Goal: Task Accomplishment & Management: Manage account settings

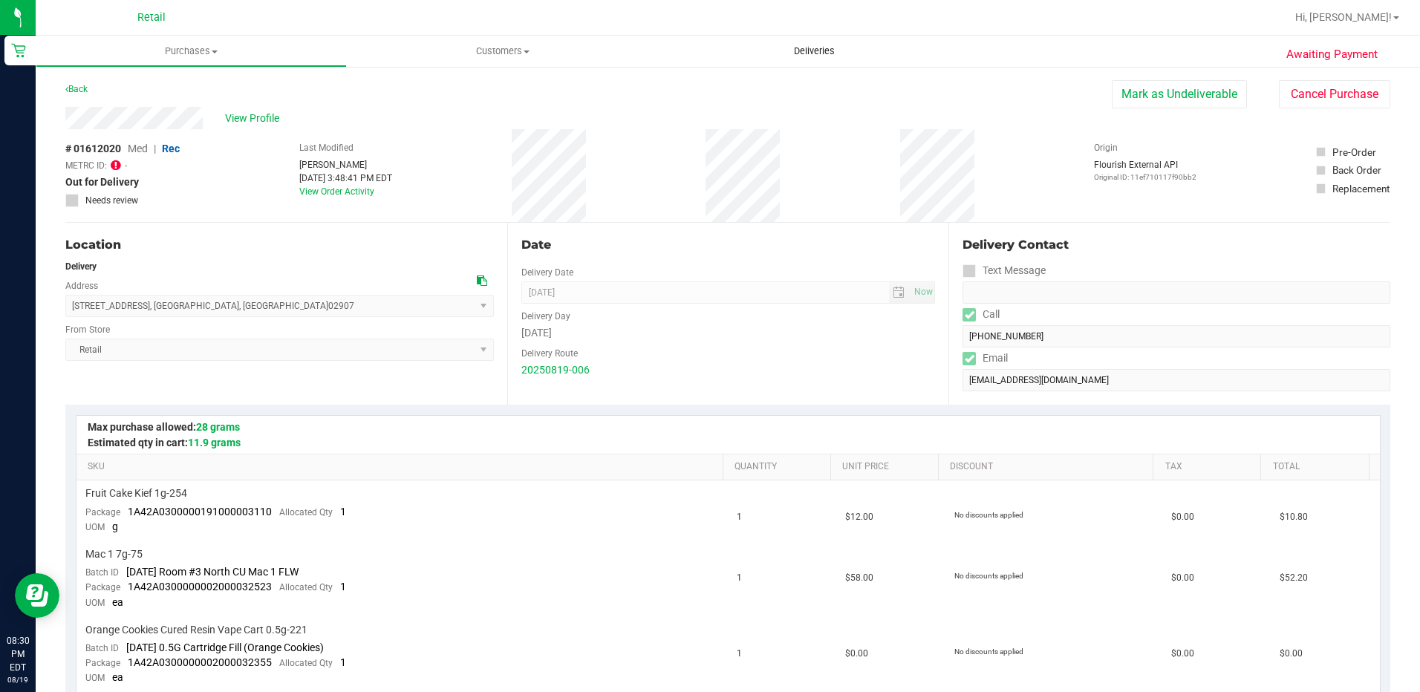
click at [818, 53] on span "Deliveries" at bounding box center [814, 51] width 81 height 13
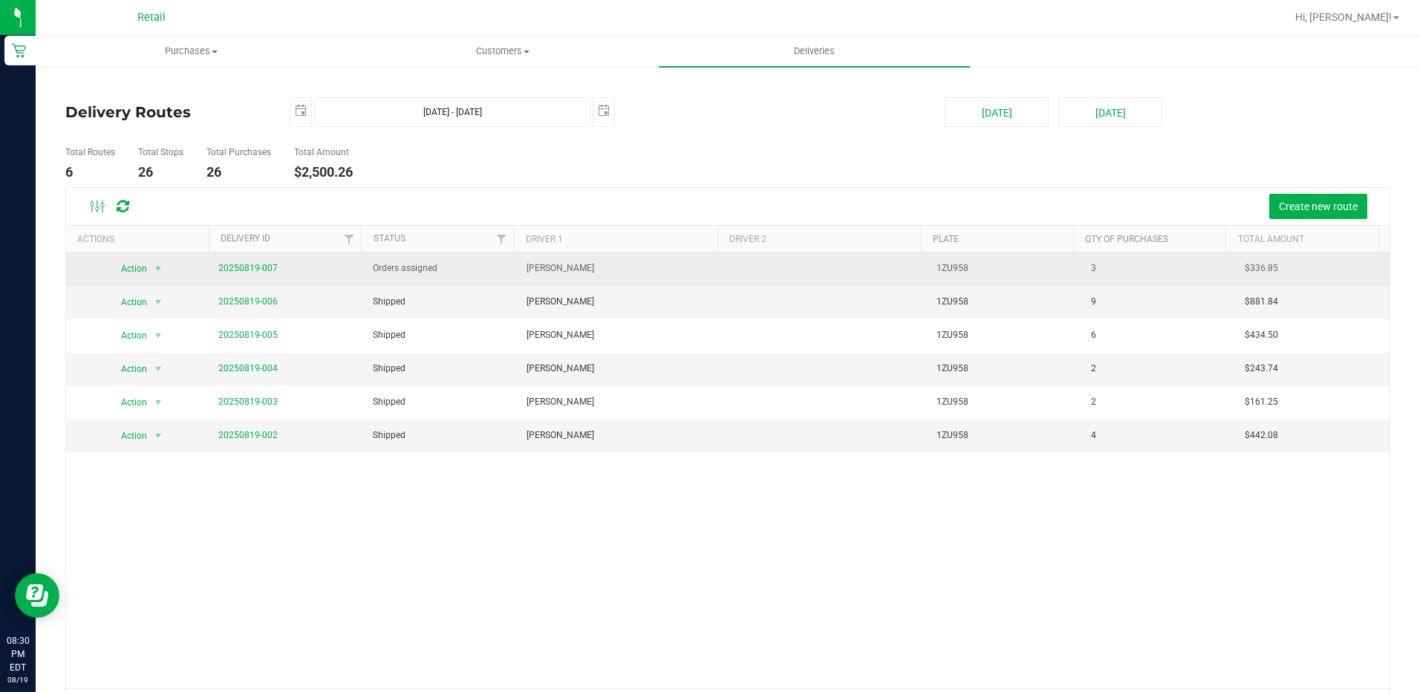
click at [252, 262] on span "20250819-007" at bounding box center [247, 268] width 59 height 14
click at [250, 264] on span "20250819-007" at bounding box center [247, 268] width 59 height 14
click at [250, 267] on link "20250819-007" at bounding box center [247, 268] width 59 height 10
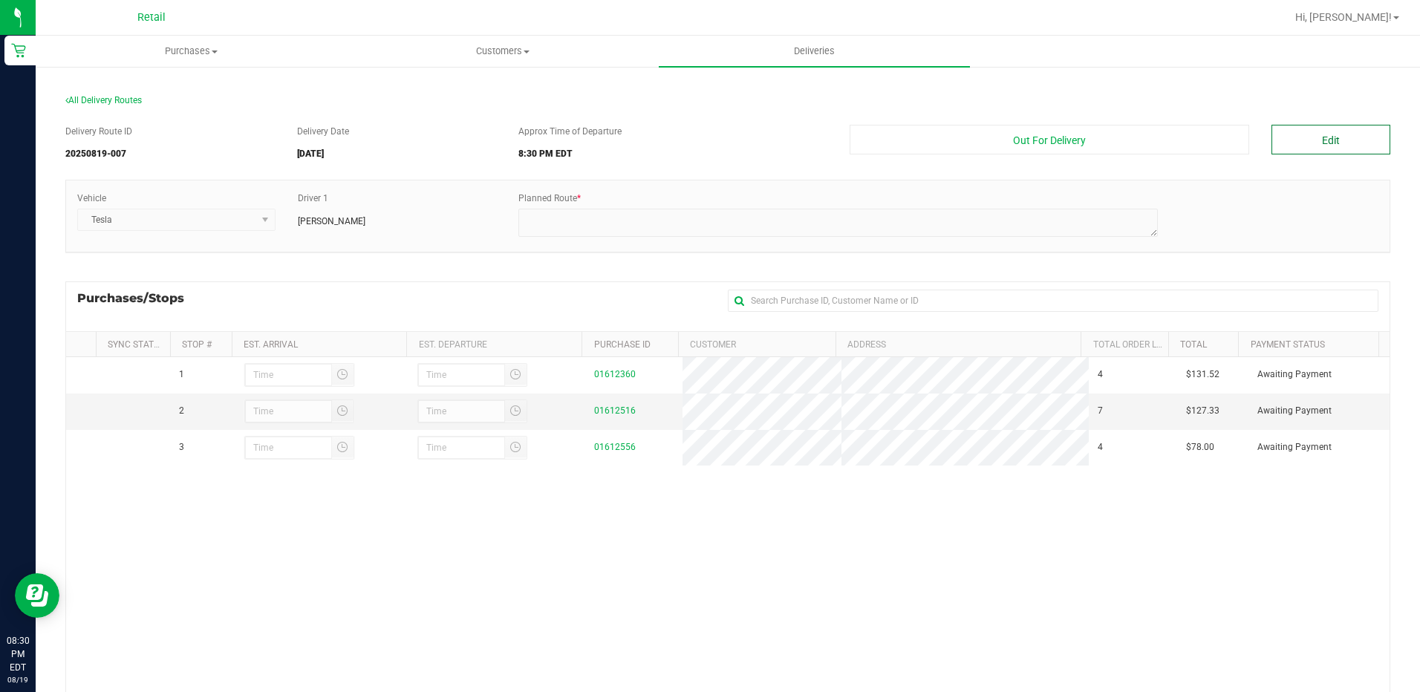
click at [1295, 146] on button "Edit" at bounding box center [1330, 140] width 119 height 30
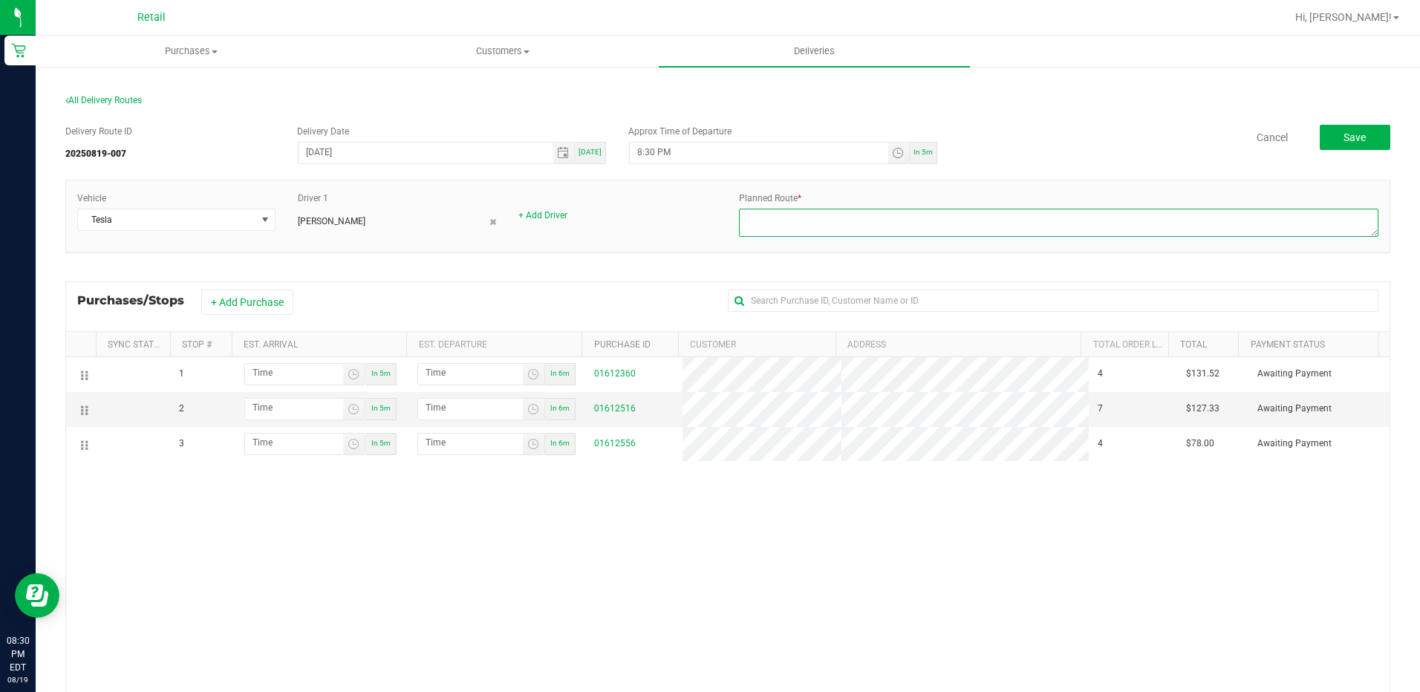
click at [816, 224] on textarea at bounding box center [1058, 223] width 639 height 28
click at [824, 215] on textarea at bounding box center [1058, 223] width 639 height 28
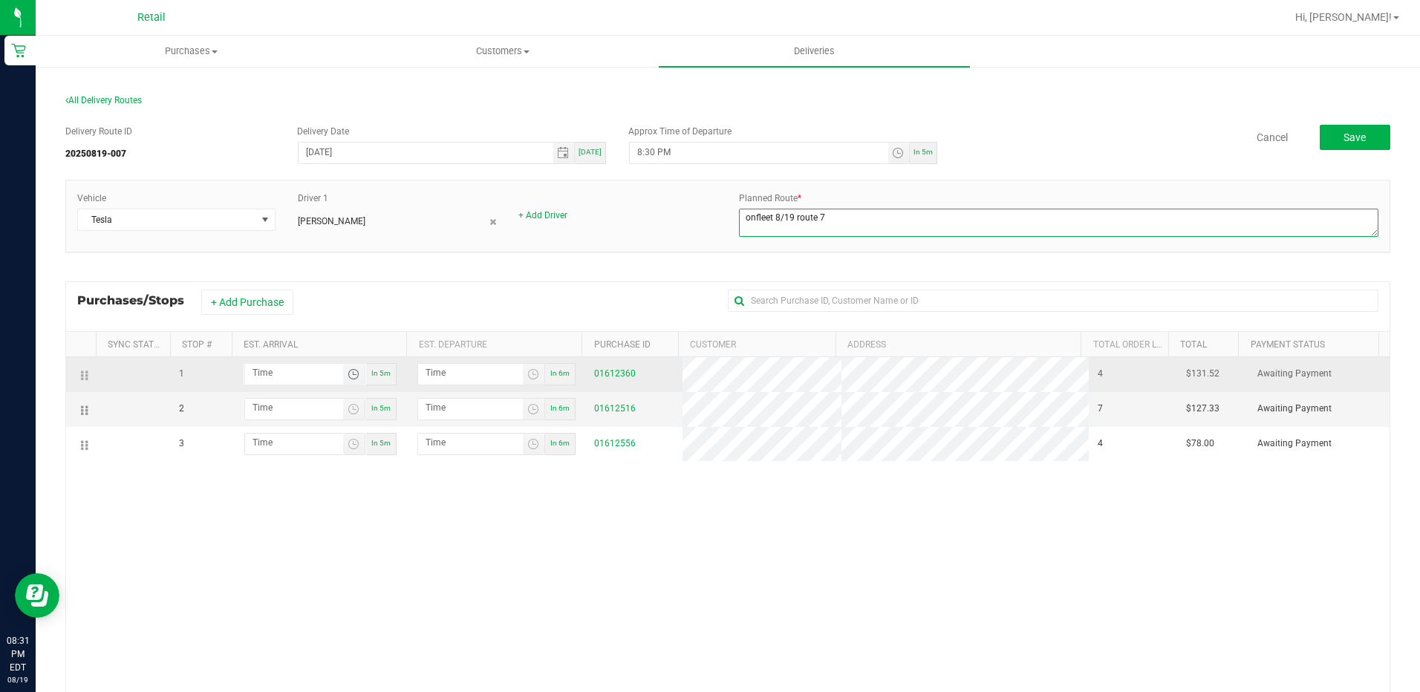
click at [355, 375] on span "Toggle time list" at bounding box center [354, 374] width 12 height 12
type textarea "onfleet 8/19 route 7"
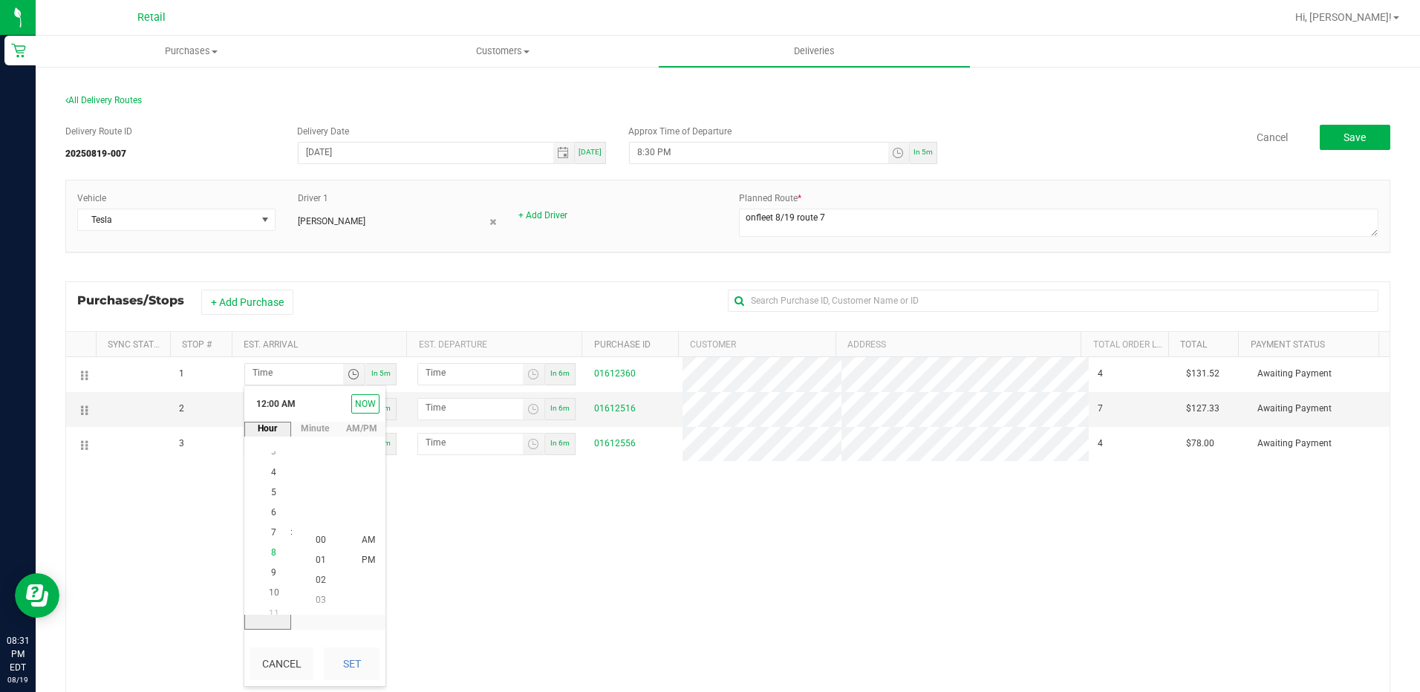
scroll to position [161, 0]
click at [271, 537] on span "8" at bounding box center [273, 540] width 5 height 10
click at [316, 460] on span "41" at bounding box center [321, 459] width 10 height 10
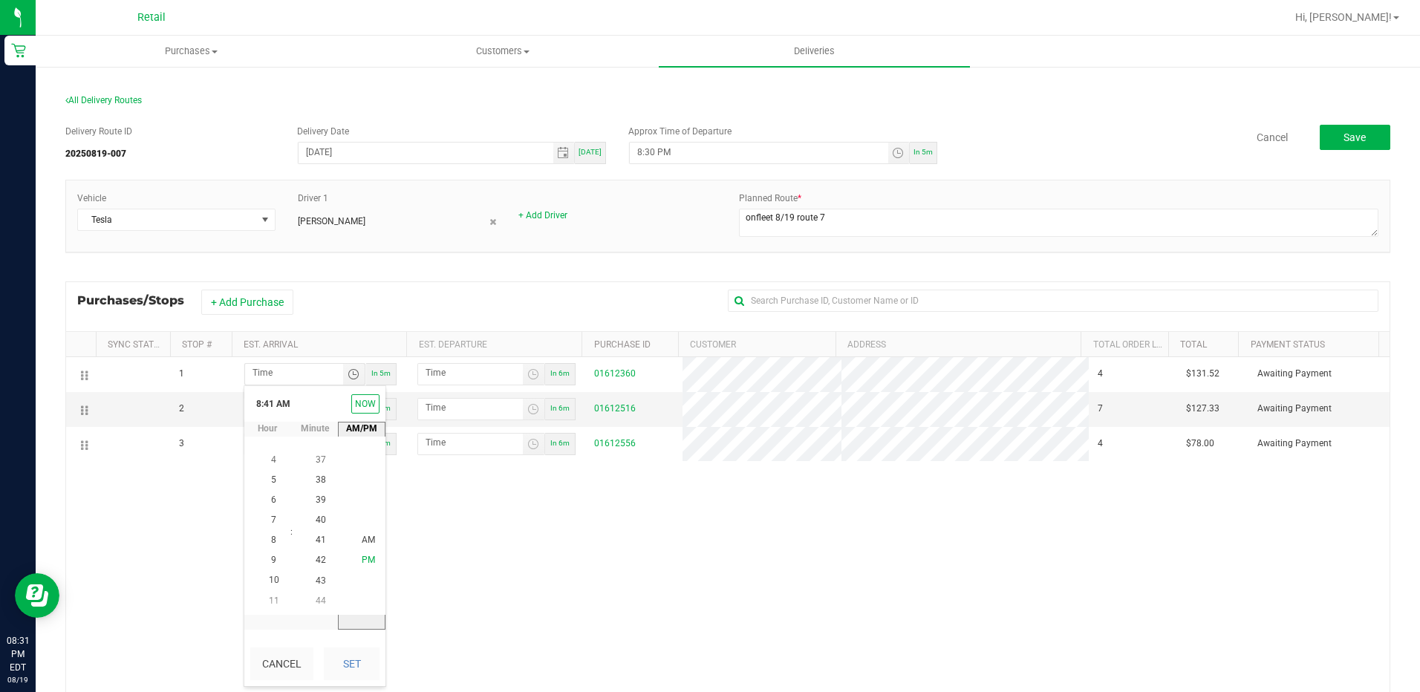
click at [370, 560] on li "PM" at bounding box center [369, 561] width 36 height 20
click at [351, 685] on div "Cancel Set" at bounding box center [314, 664] width 141 height 45
click at [362, 648] on button "Set" at bounding box center [352, 664] width 56 height 33
type input "8:41 PM"
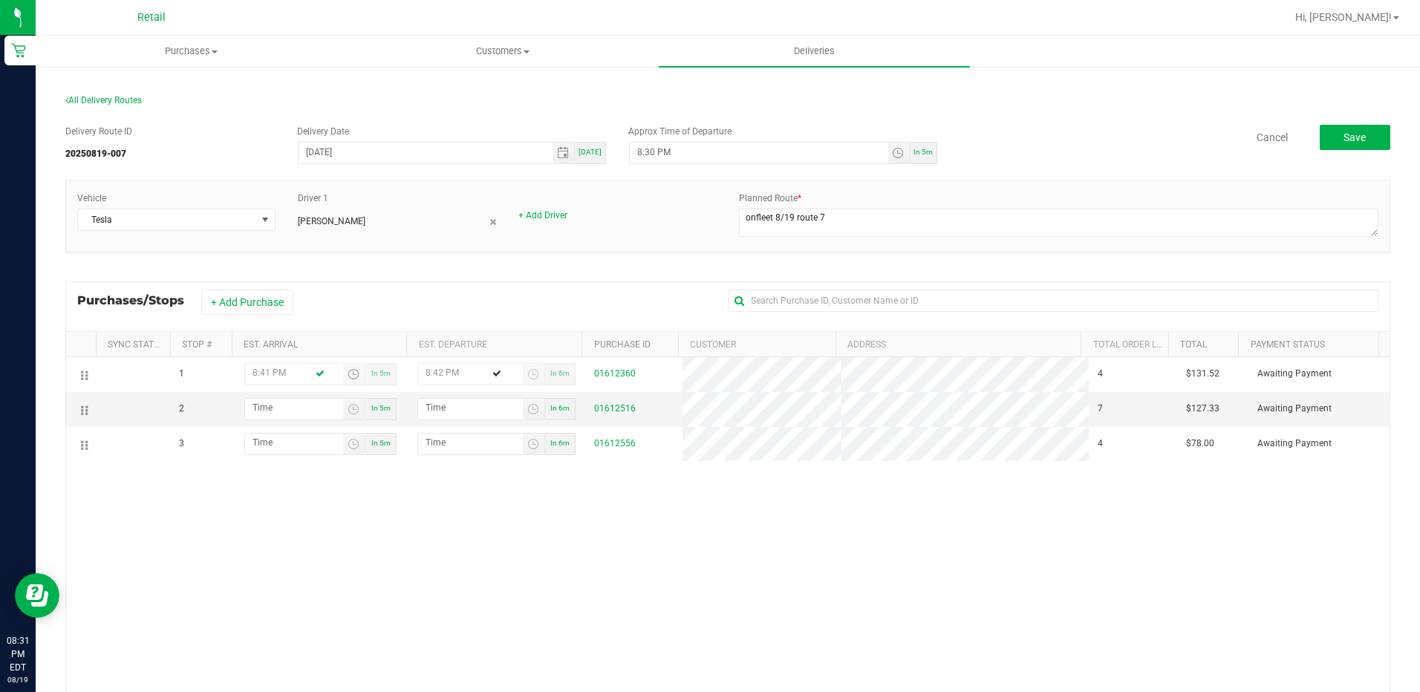
click at [580, 557] on div "1 8:41 PM In 5m 8:42 PM In 6m 01612360 4 $131.52 Awaiting Payment 2 In 5m In 6m…" at bounding box center [727, 575] width 1323 height 436
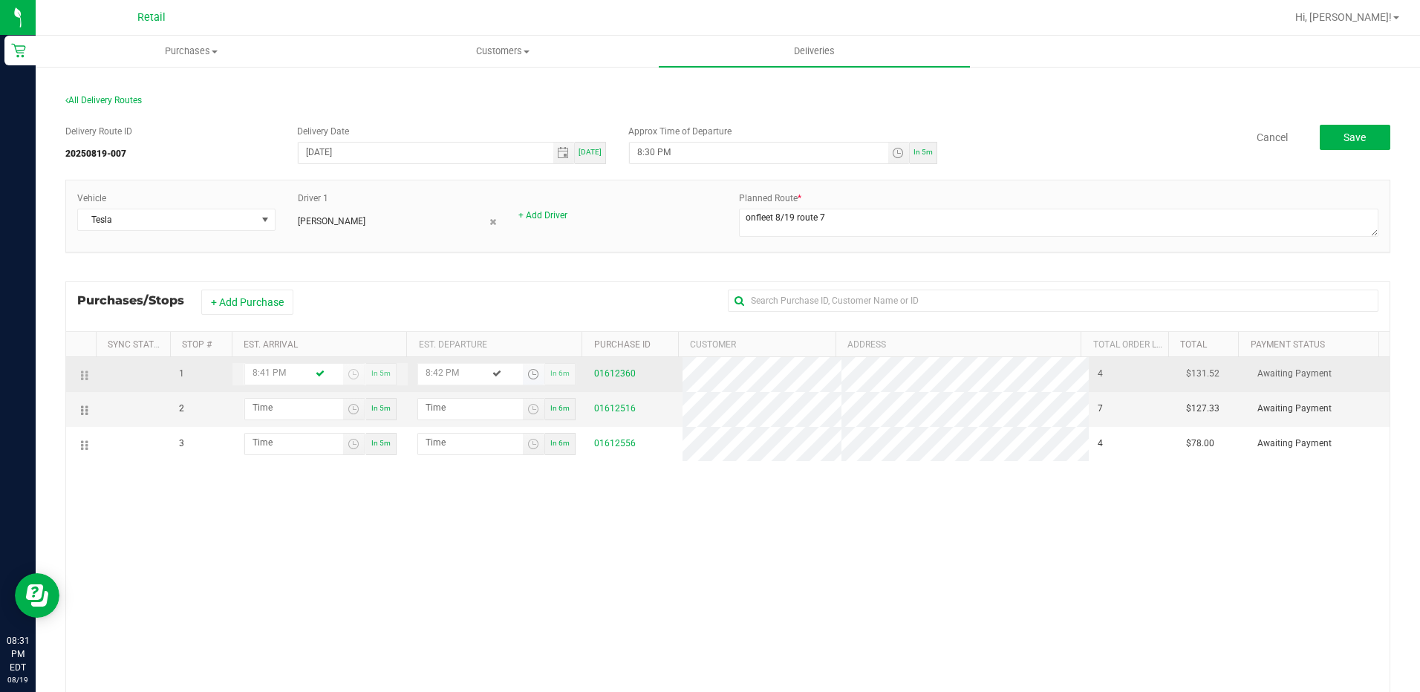
click at [527, 375] on span "Toggle time list" at bounding box center [533, 374] width 12 height 12
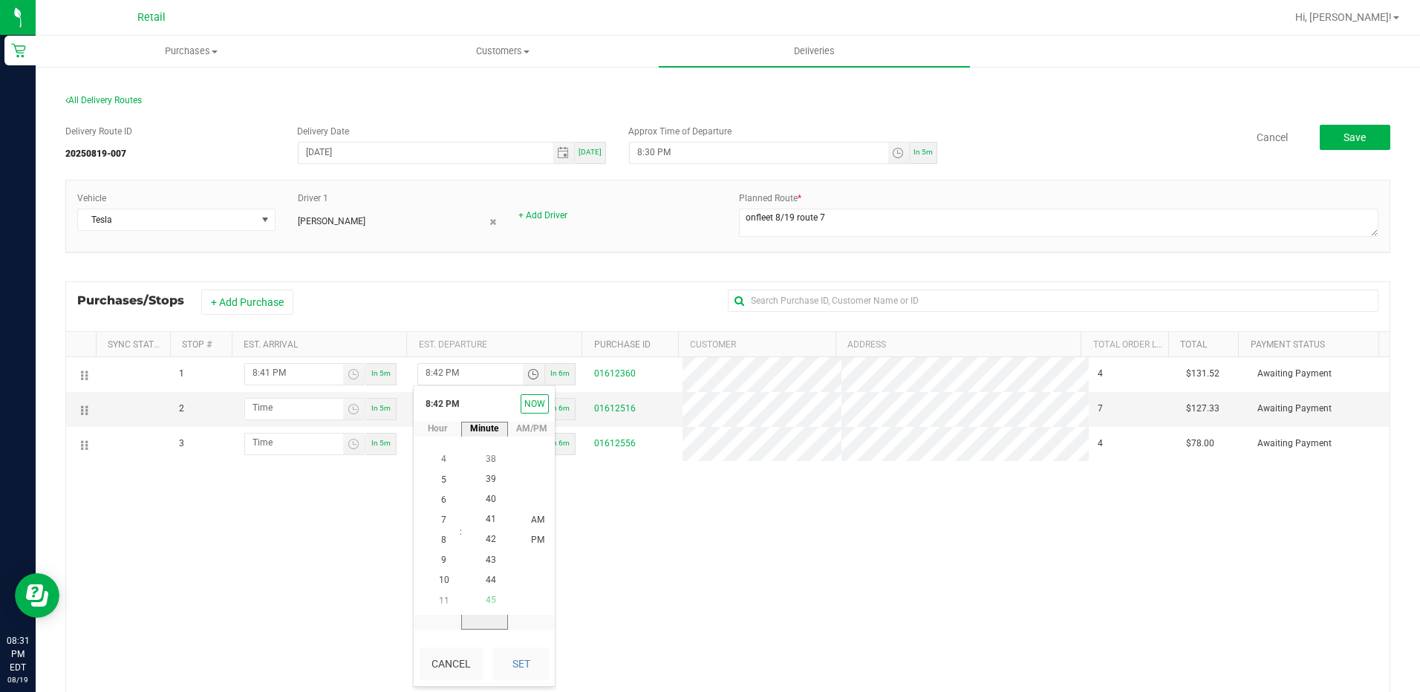
click at [488, 599] on span "45" at bounding box center [491, 600] width 10 height 10
click at [534, 535] on span "PM" at bounding box center [537, 540] width 13 height 10
click at [523, 668] on button "Set" at bounding box center [521, 664] width 56 height 33
type input "8:45 PM"
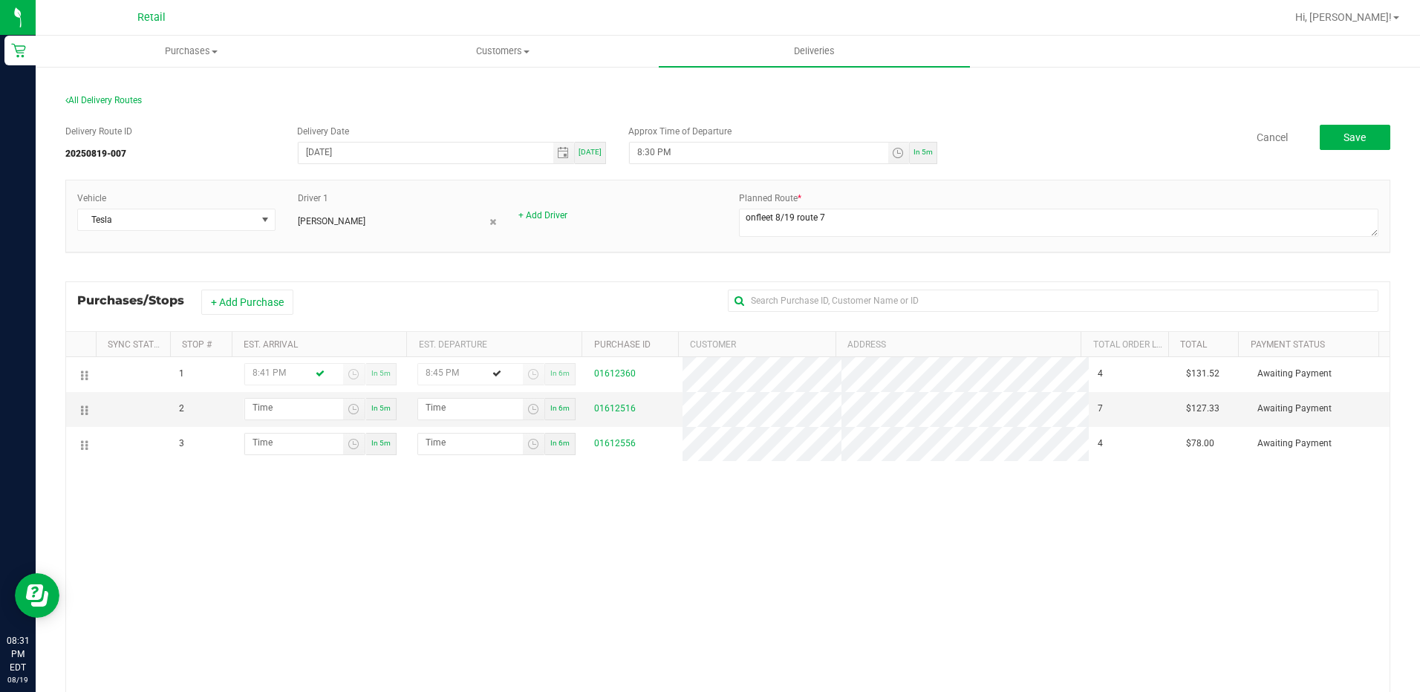
click at [931, 593] on div "1 8:41 PM In 5m 8:45 PM In 6m 01612360 4 $131.52 Awaiting Payment 2 In 5m In 6m…" at bounding box center [727, 575] width 1323 height 436
click at [348, 410] on span "Toggle time list" at bounding box center [354, 409] width 12 height 12
click at [273, 212] on li "9" at bounding box center [274, 211] width 36 height 20
click at [315, 163] on li "07" at bounding box center [321, 170] width 36 height 20
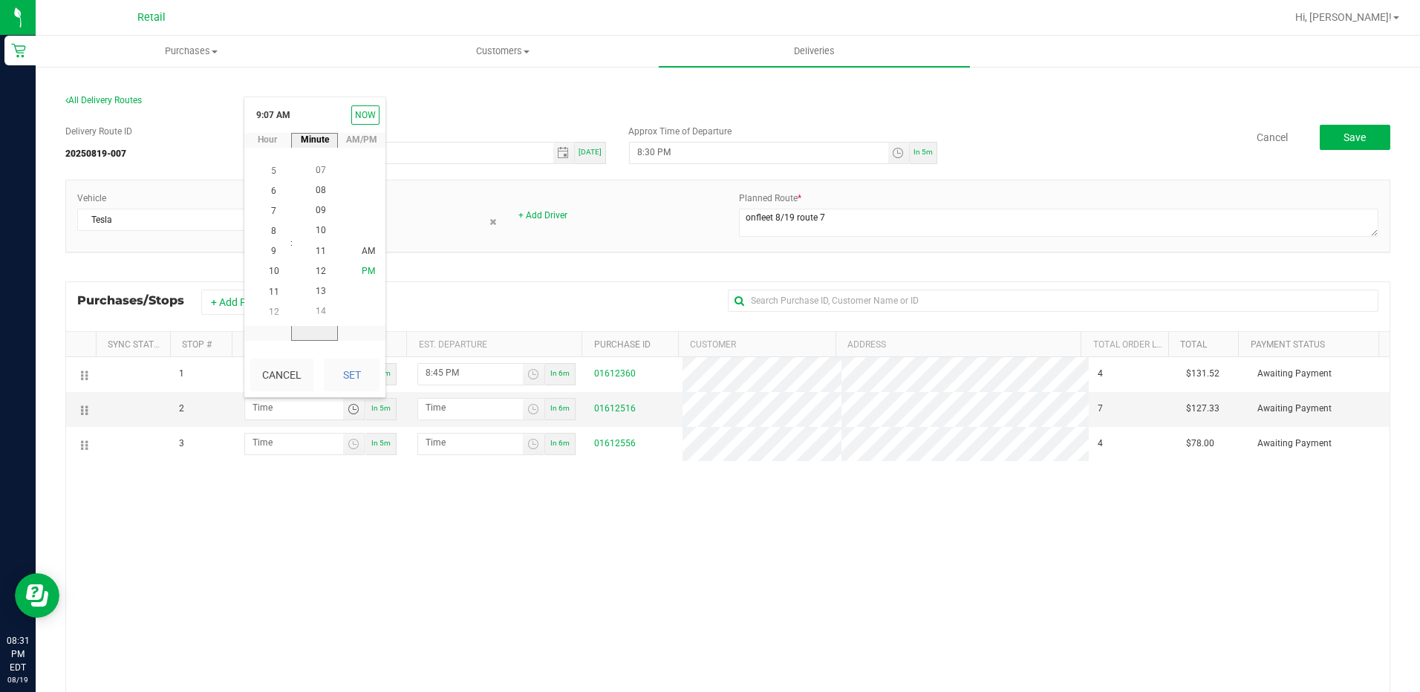
scroll to position [141, 0]
click at [359, 262] on li "PM" at bounding box center [369, 272] width 36 height 20
click at [356, 378] on button "Set" at bounding box center [352, 375] width 56 height 33
type input "9:07 PM"
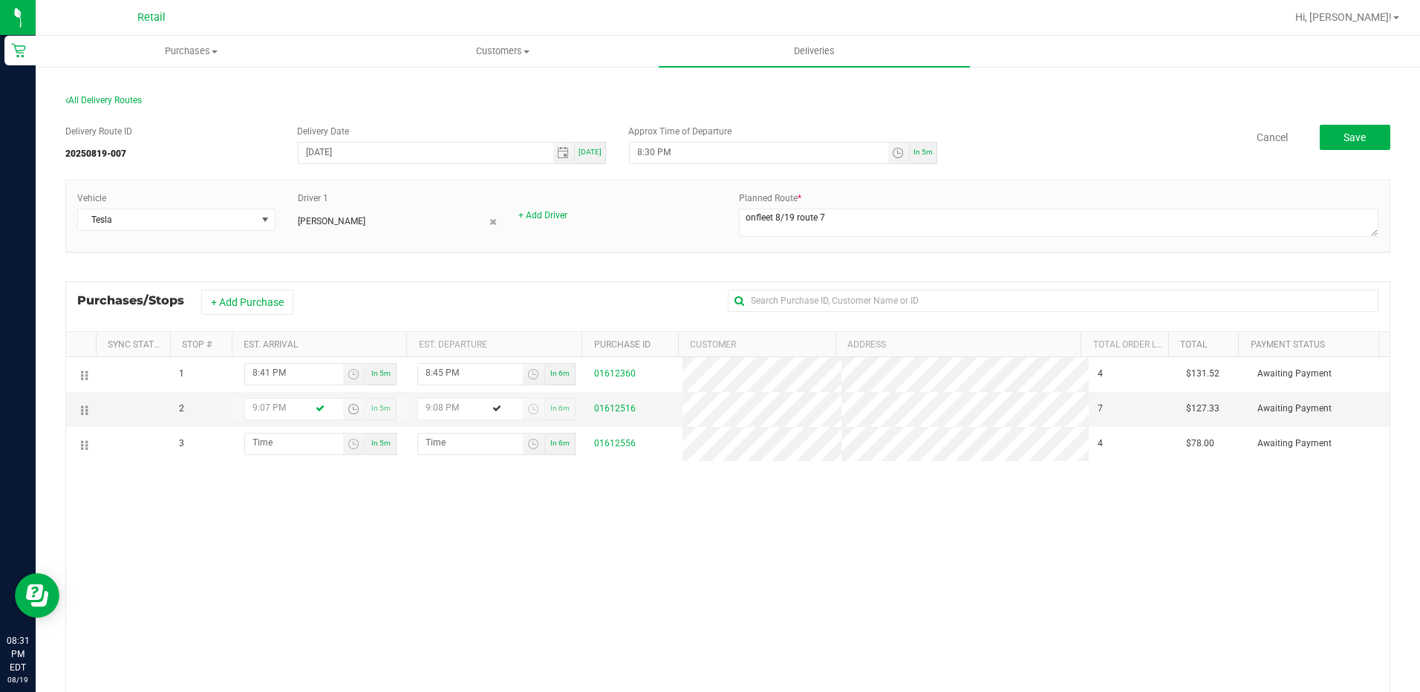
click at [550, 532] on div "1 8:41 PM In 5m 8:45 PM In 6m 01612360 4 $131.52 Awaiting Payment 2 9:07 PM In …" at bounding box center [727, 575] width 1323 height 436
click at [527, 405] on span "Toggle time list" at bounding box center [533, 409] width 12 height 12
click at [486, 208] on span "10" at bounding box center [491, 211] width 10 height 10
click at [531, 251] on span "PM" at bounding box center [537, 252] width 13 height 10
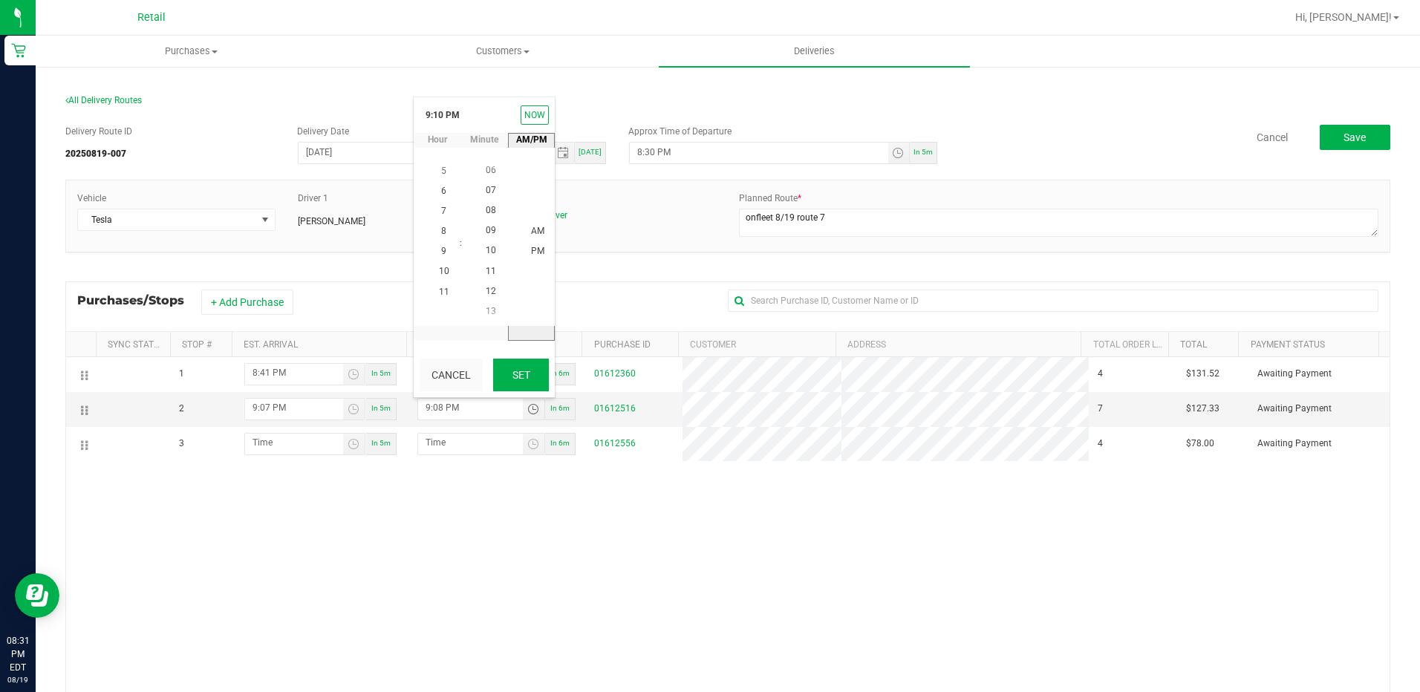
click at [518, 381] on button "Set" at bounding box center [521, 375] width 56 height 33
type input "9:10 PM"
click at [572, 504] on div "1 8:41 PM In 5m 8:45 PM In 6m 01612360 4 $131.52 Awaiting Payment 2 9:07 PM In …" at bounding box center [727, 575] width 1323 height 436
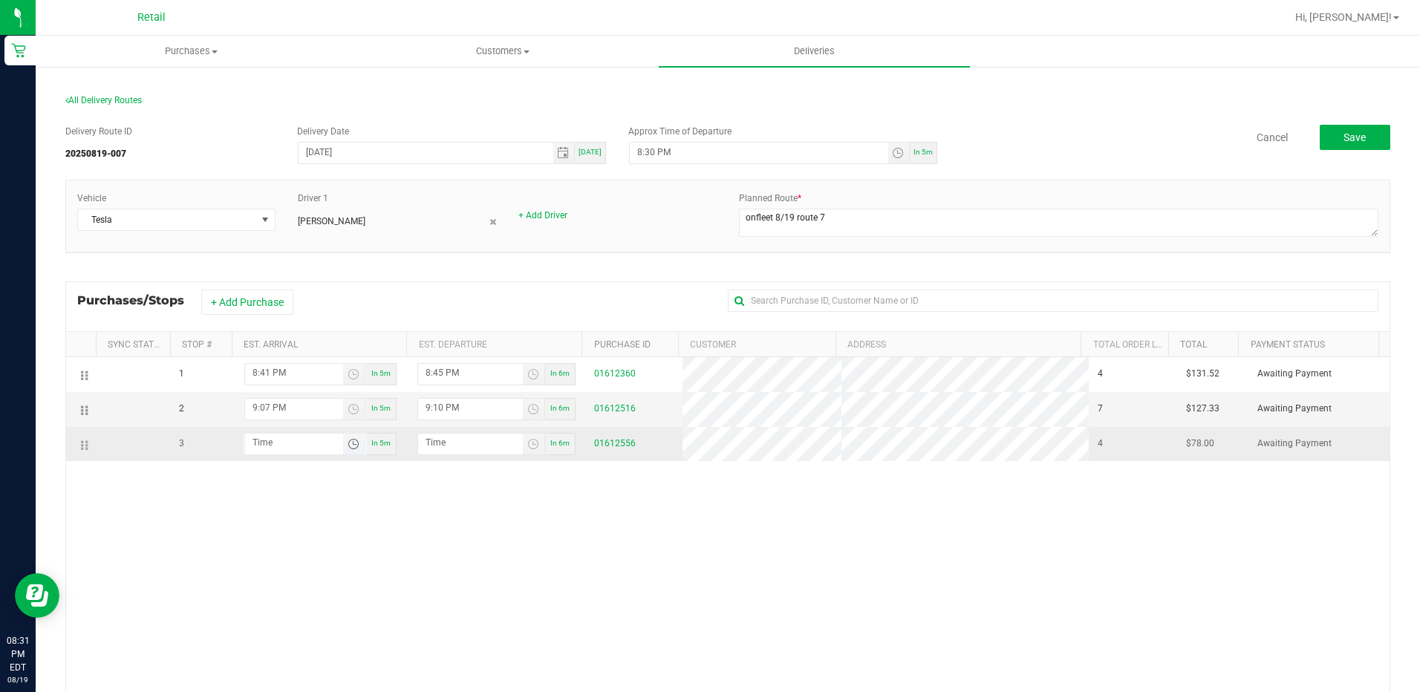
click at [348, 444] on span "Toggle time list" at bounding box center [354, 444] width 12 height 12
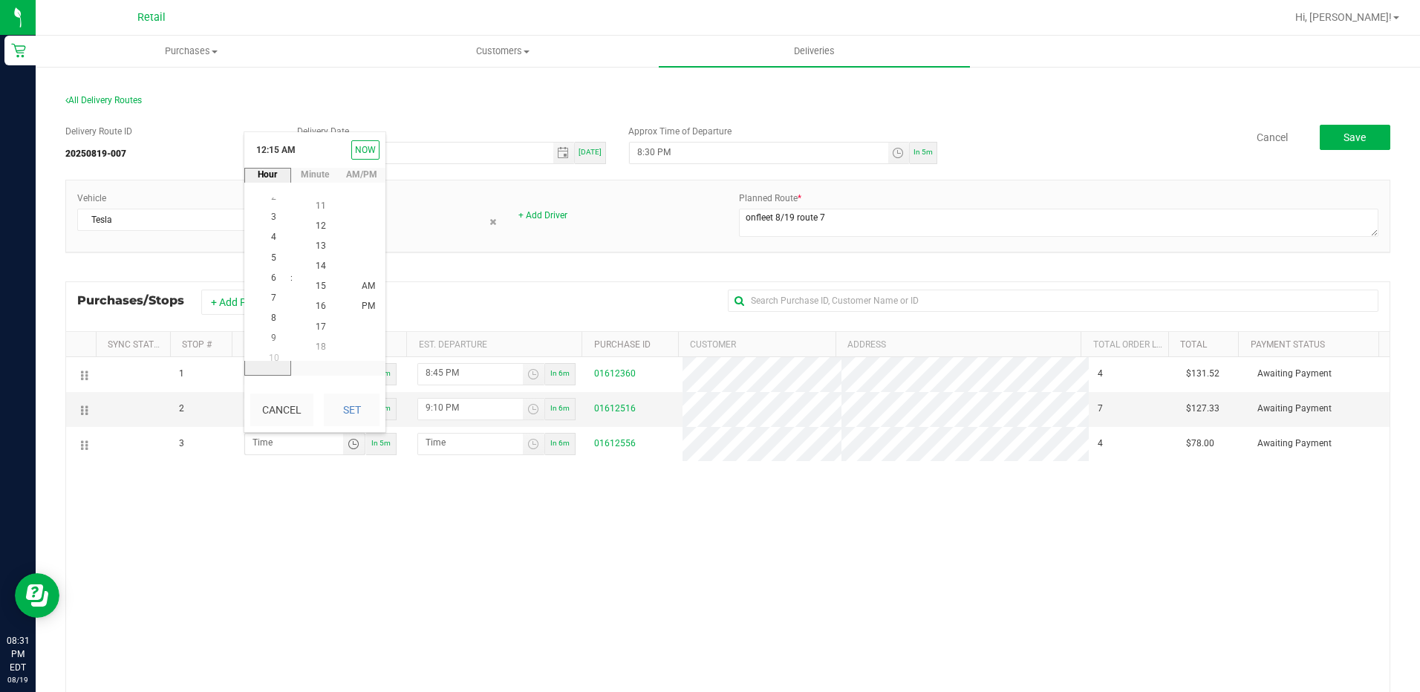
scroll to position [20, 0]
click at [271, 328] on span "9" at bounding box center [273, 327] width 5 height 10
click at [320, 224] on span "36" at bounding box center [321, 226] width 10 height 10
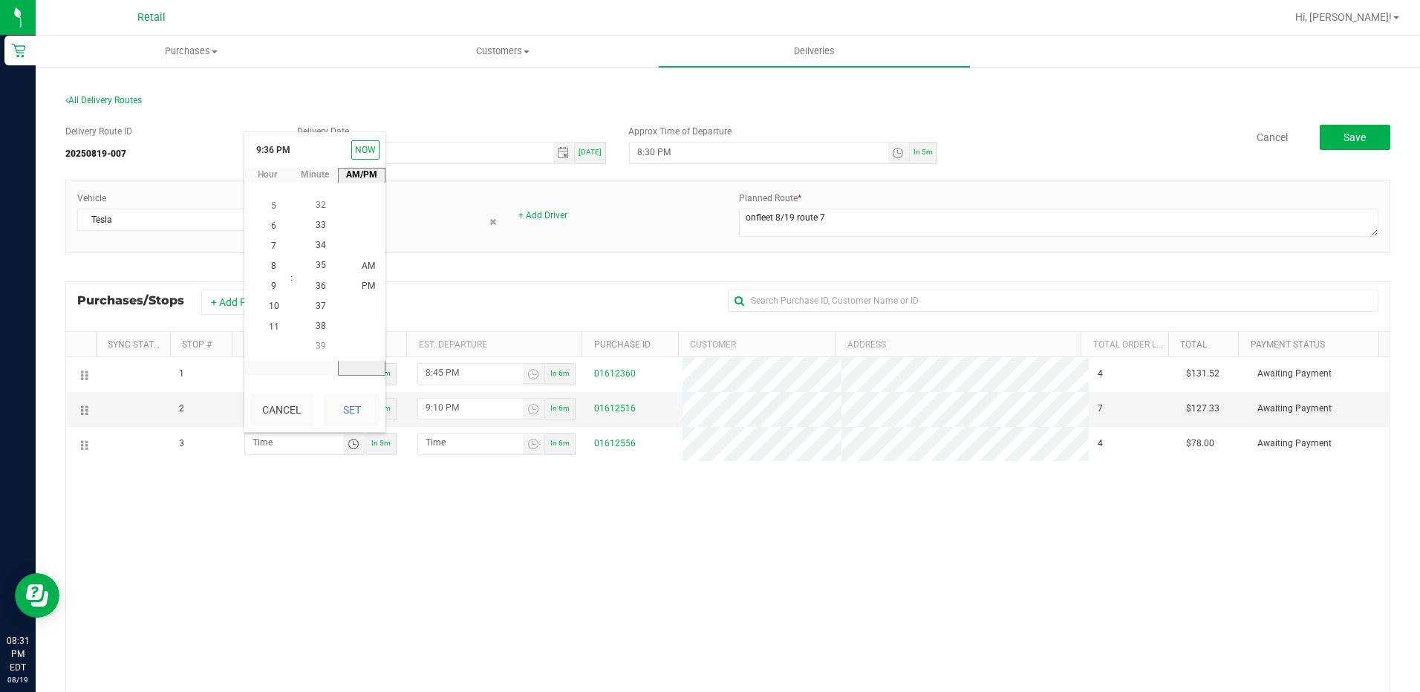
drag, startPoint x: 365, startPoint y: 277, endPoint x: 363, endPoint y: 303, distance: 26.0
click at [364, 277] on li "PM" at bounding box center [369, 287] width 36 height 20
click at [354, 411] on button "Set" at bounding box center [352, 410] width 56 height 33
type input "9:36 PM"
click at [445, 525] on div "1 8:41 PM In 5m 8:45 PM In 6m 01612360 4 $131.52 Awaiting Payment 2 9:07 PM In …" at bounding box center [727, 575] width 1323 height 436
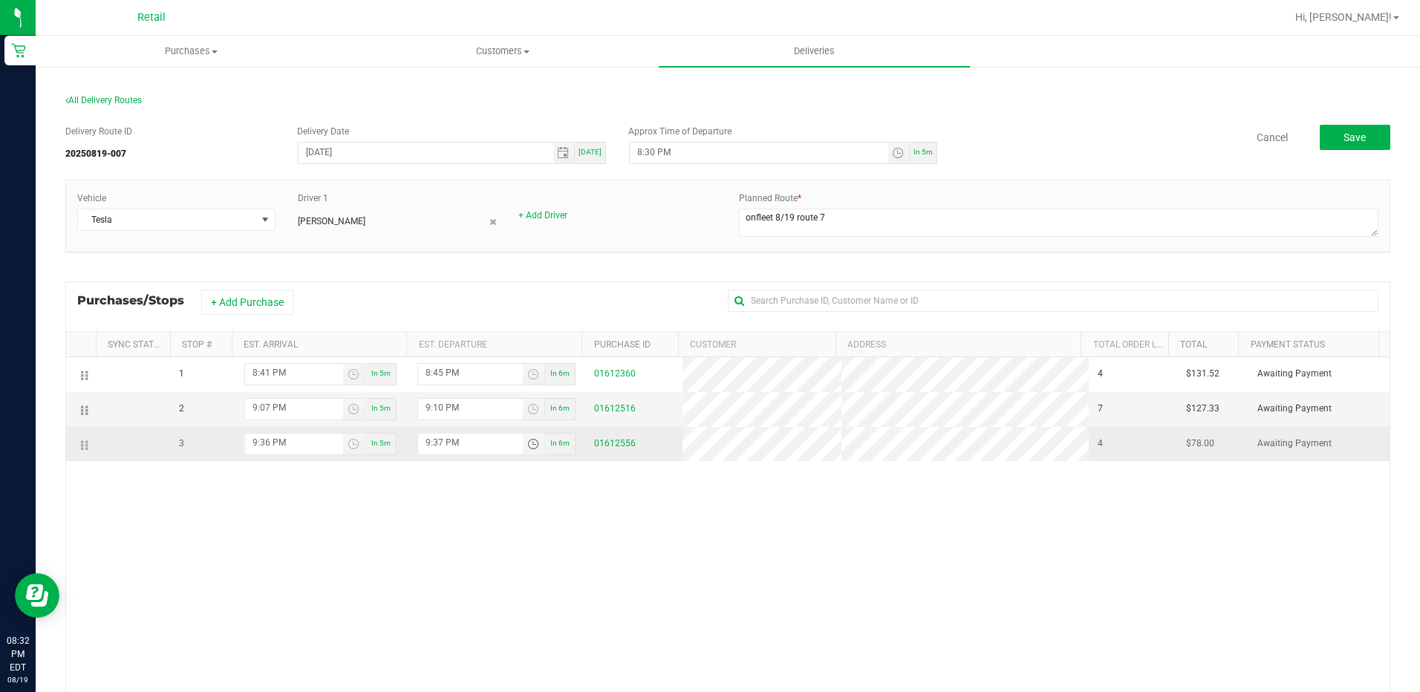
click at [527, 444] on span "Toggle time list" at bounding box center [533, 444] width 12 height 12
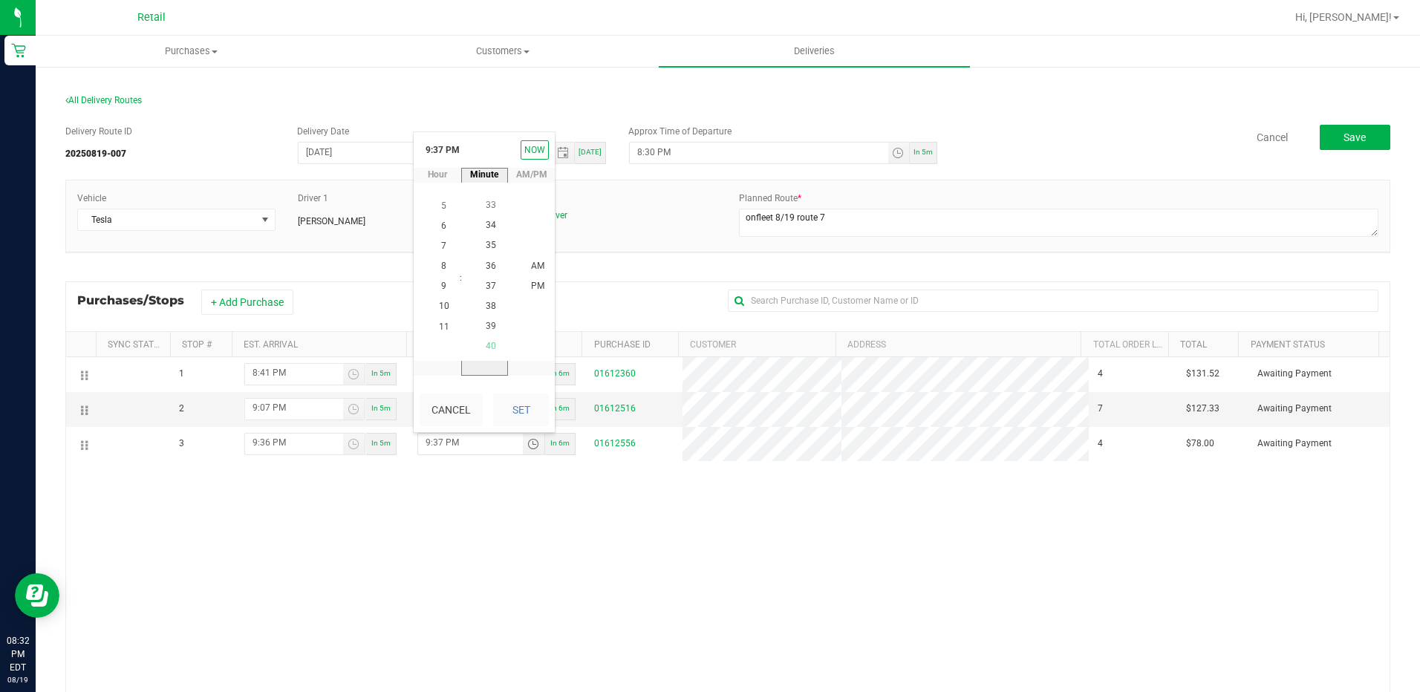
click at [488, 343] on span "40" at bounding box center [491, 347] width 10 height 10
click at [533, 290] on span "PM" at bounding box center [537, 286] width 13 height 10
click at [528, 400] on button "Set" at bounding box center [521, 410] width 56 height 33
type input "9:40 PM"
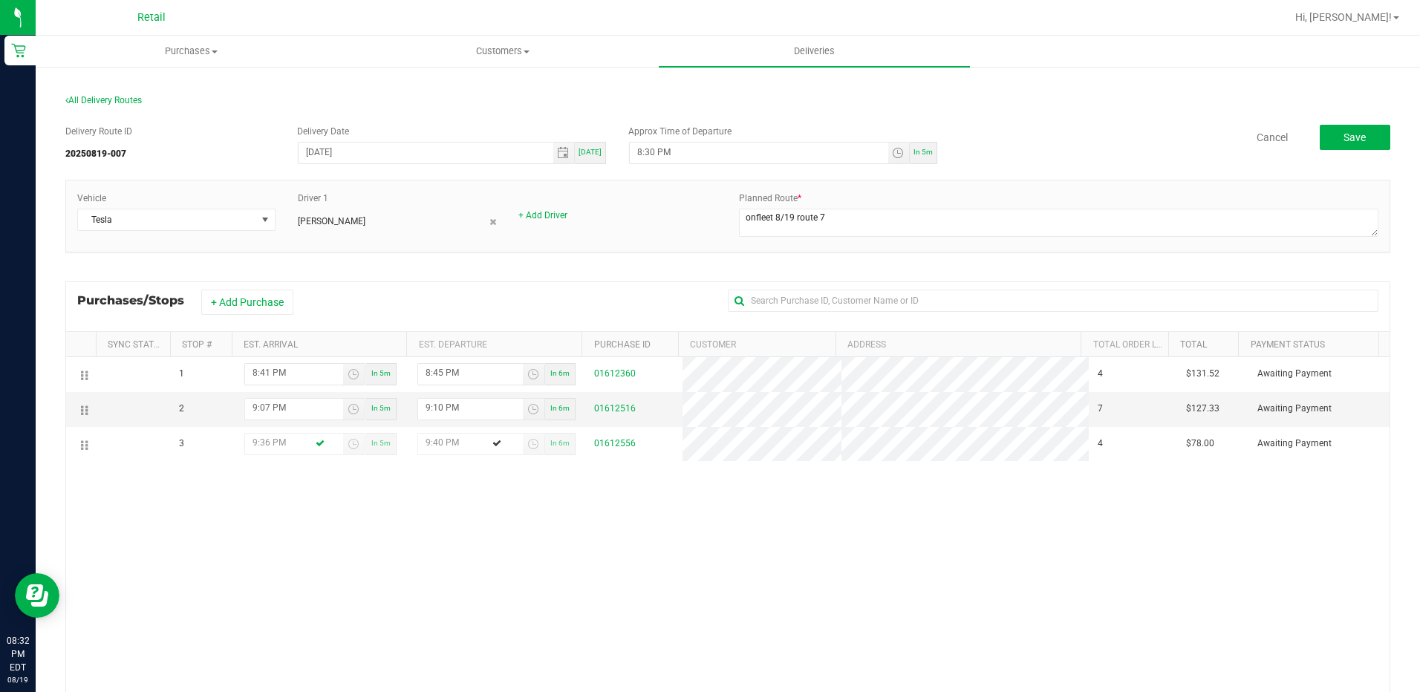
drag, startPoint x: 721, startPoint y: 558, endPoint x: 835, endPoint y: 508, distance: 124.7
click at [723, 555] on div "1 8:41 PM In 5m 8:45 PM In 6m 01612360 4 $131.52 Awaiting Payment 2 9:07 PM In …" at bounding box center [727, 575] width 1323 height 436
click at [1338, 130] on button "Save" at bounding box center [1355, 137] width 71 height 25
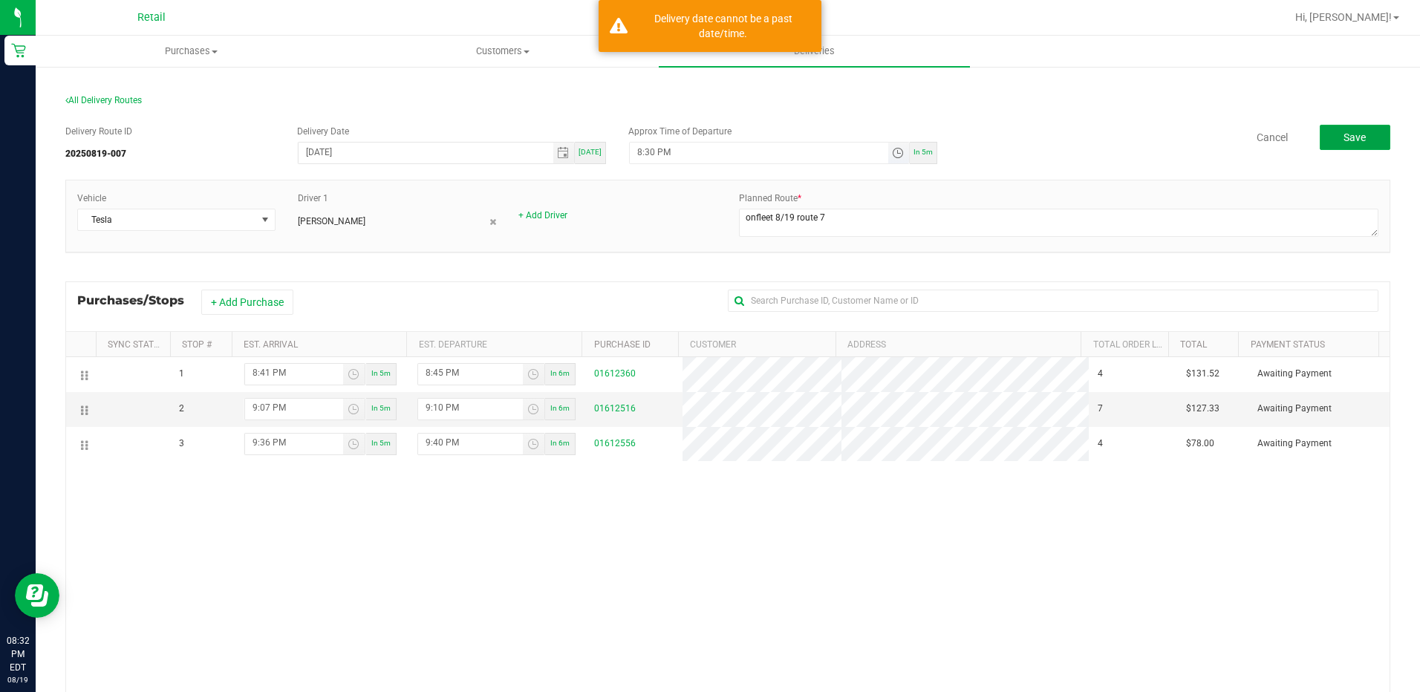
click at [894, 154] on span "Toggle time list" at bounding box center [898, 153] width 12 height 12
click at [699, 375] on span "33" at bounding box center [702, 379] width 10 height 10
click at [743, 319] on span "PM" at bounding box center [749, 319] width 13 height 10
click at [737, 441] on button "Set" at bounding box center [733, 442] width 56 height 33
type input "8:33 PM"
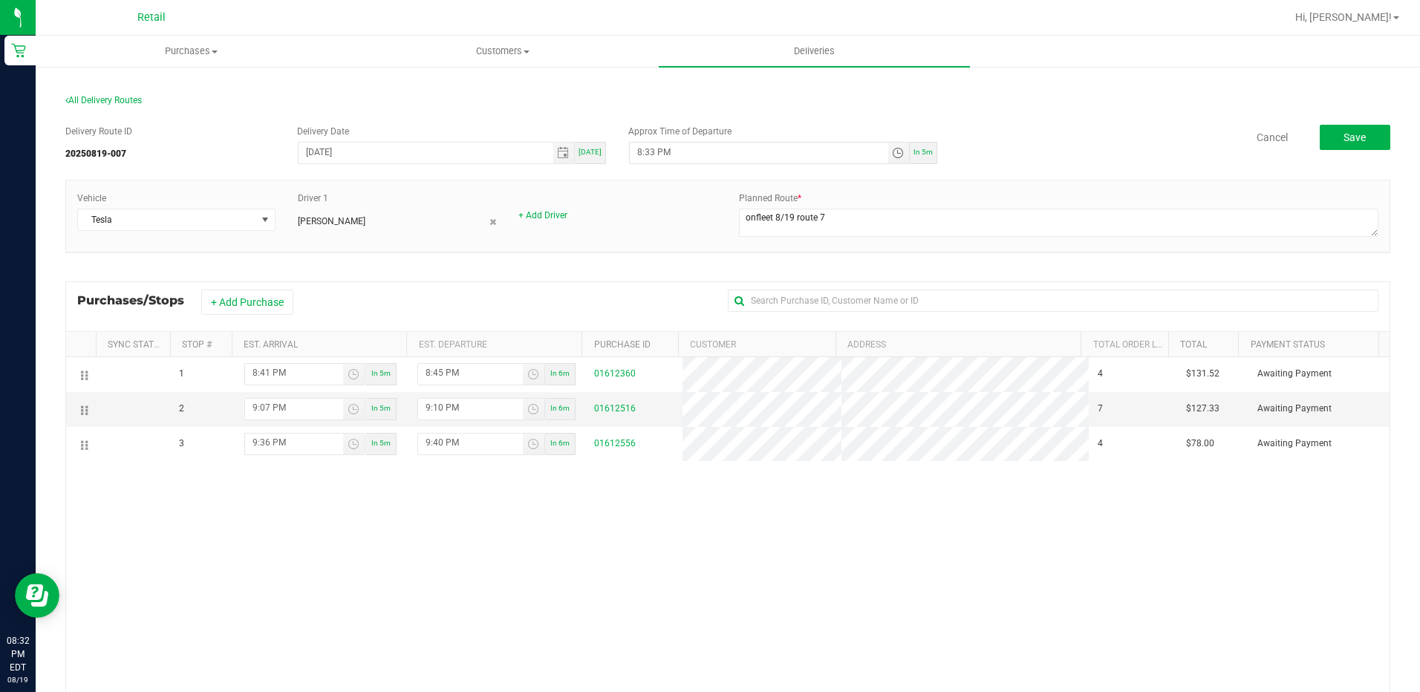
drag, startPoint x: 880, startPoint y: 496, endPoint x: 914, endPoint y: 496, distance: 34.2
click at [898, 496] on div "1 8:41 PM In 5m 8:45 PM In 6m 01612360 4 $131.52 Awaiting Payment 2 9:07 PM In …" at bounding box center [727, 575] width 1323 height 436
click at [1329, 134] on button "Save" at bounding box center [1355, 137] width 71 height 25
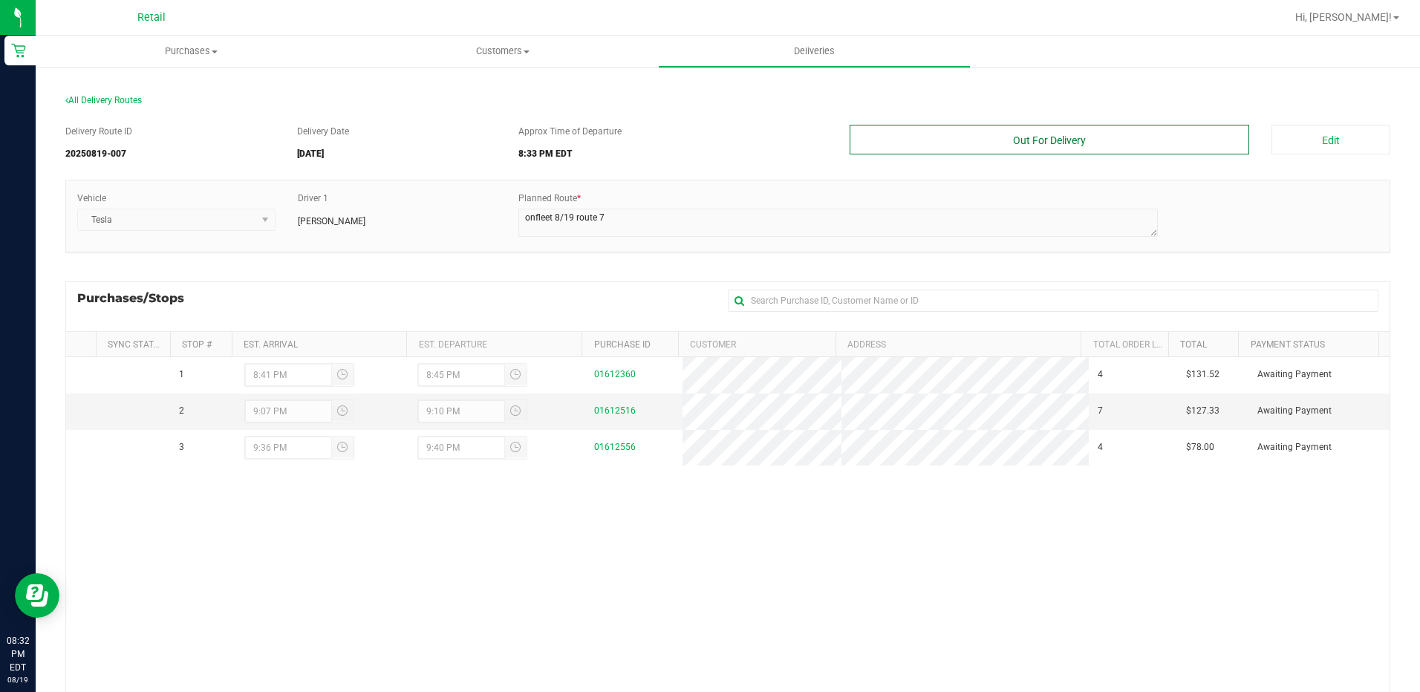
click at [1061, 133] on button "Out For Delivery" at bounding box center [1050, 140] width 400 height 30
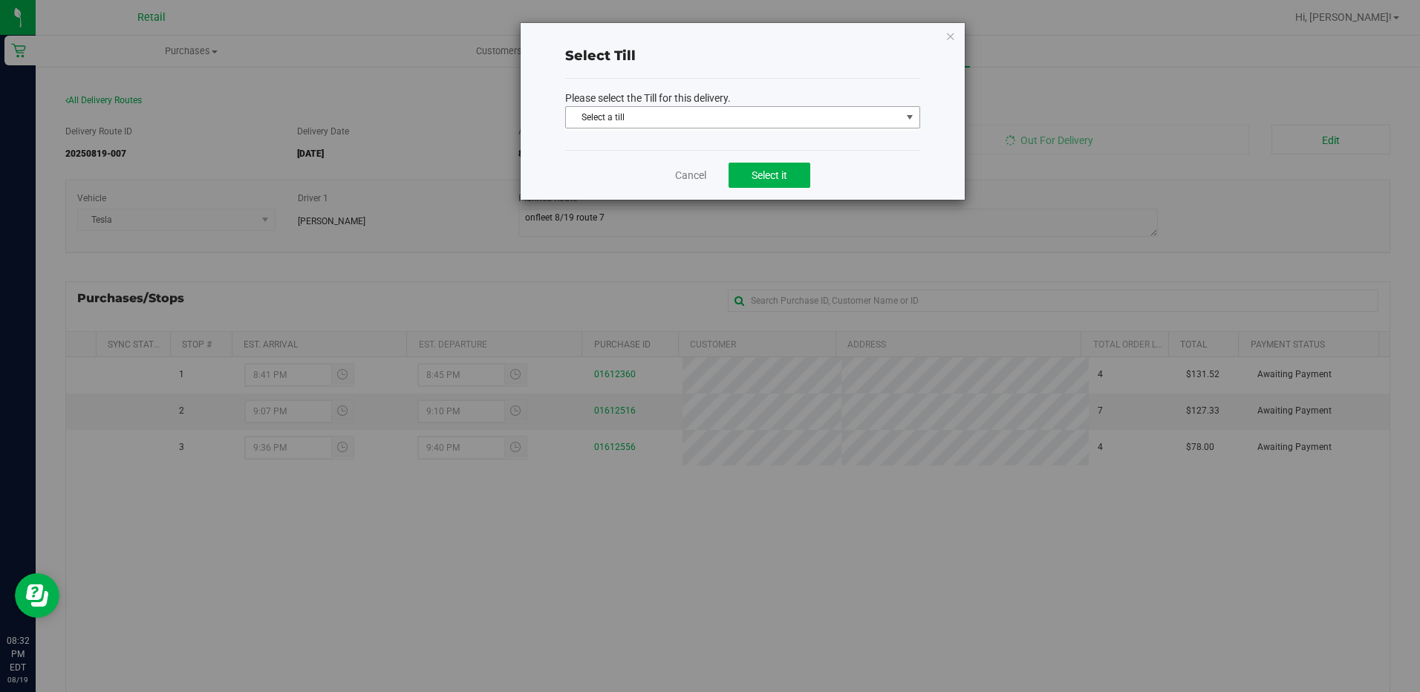
click at [751, 126] on span "Select a till" at bounding box center [733, 117] width 335 height 21
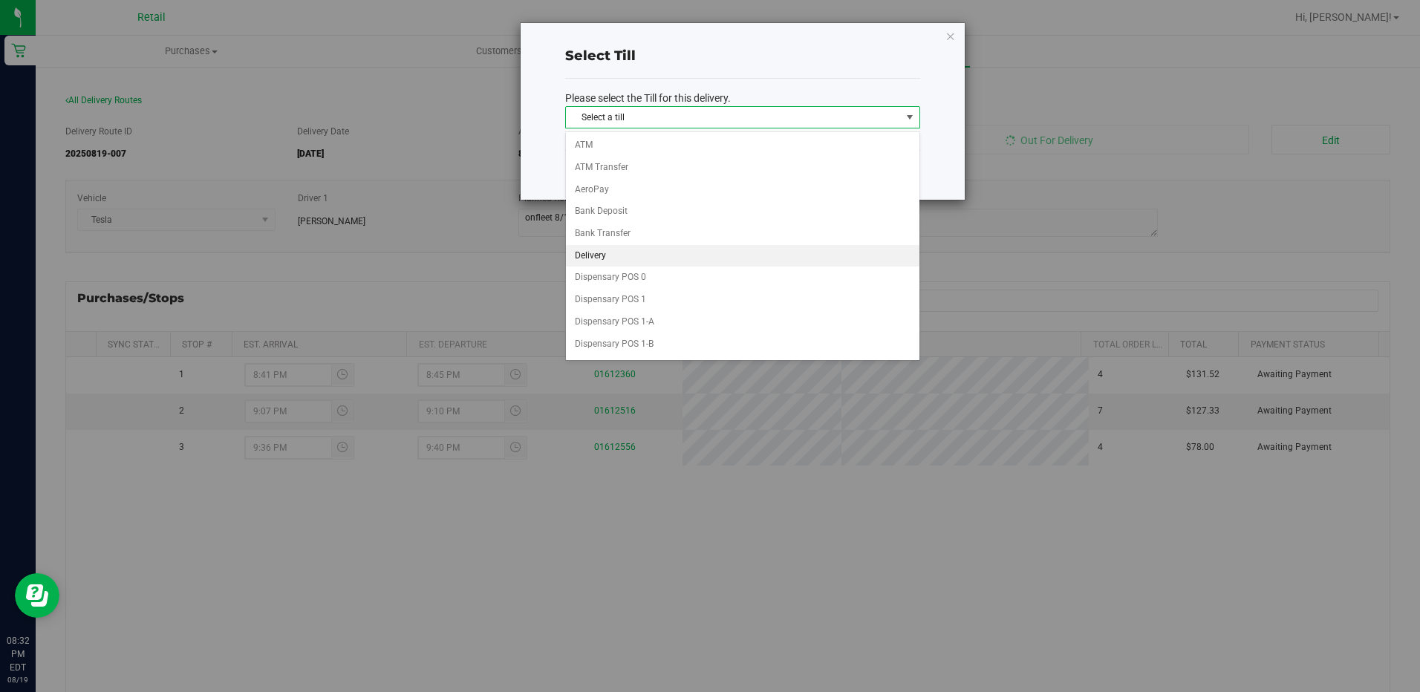
click at [614, 250] on li "Delivery" at bounding box center [742, 256] width 353 height 22
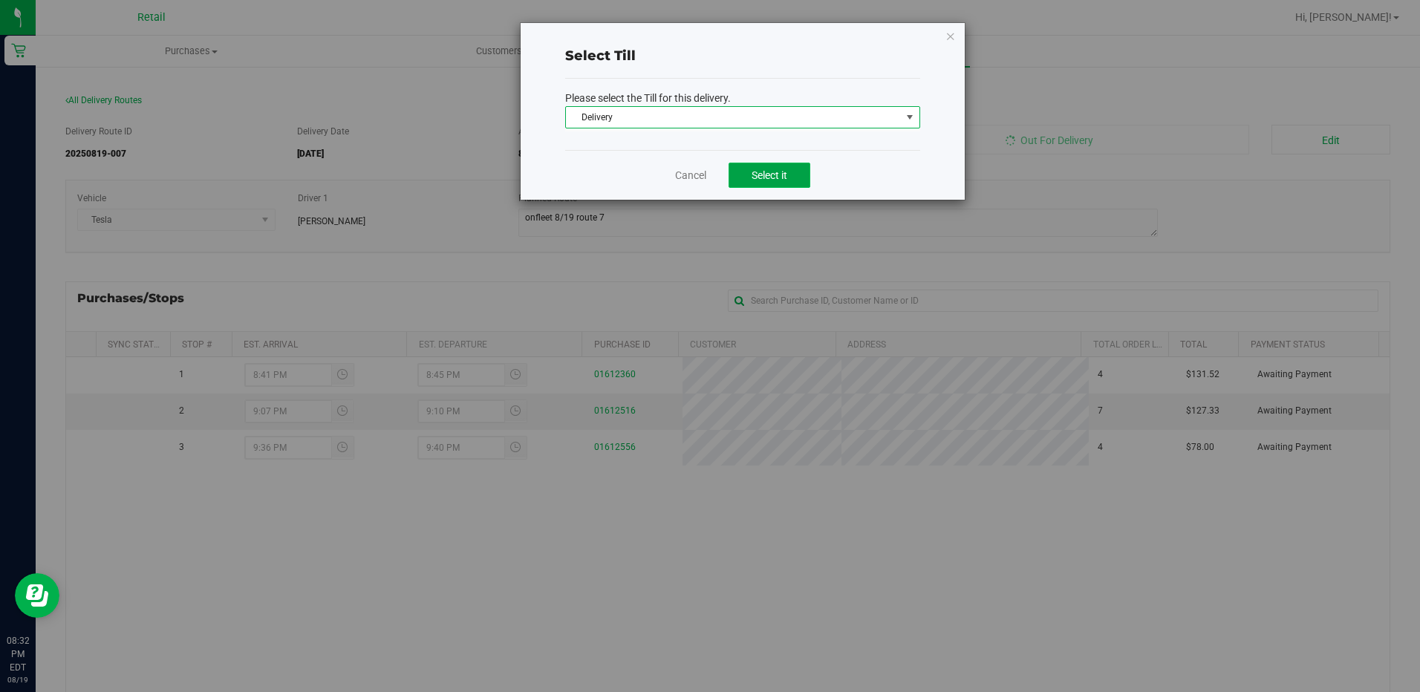
click at [779, 175] on span "Select it" at bounding box center [770, 175] width 36 height 12
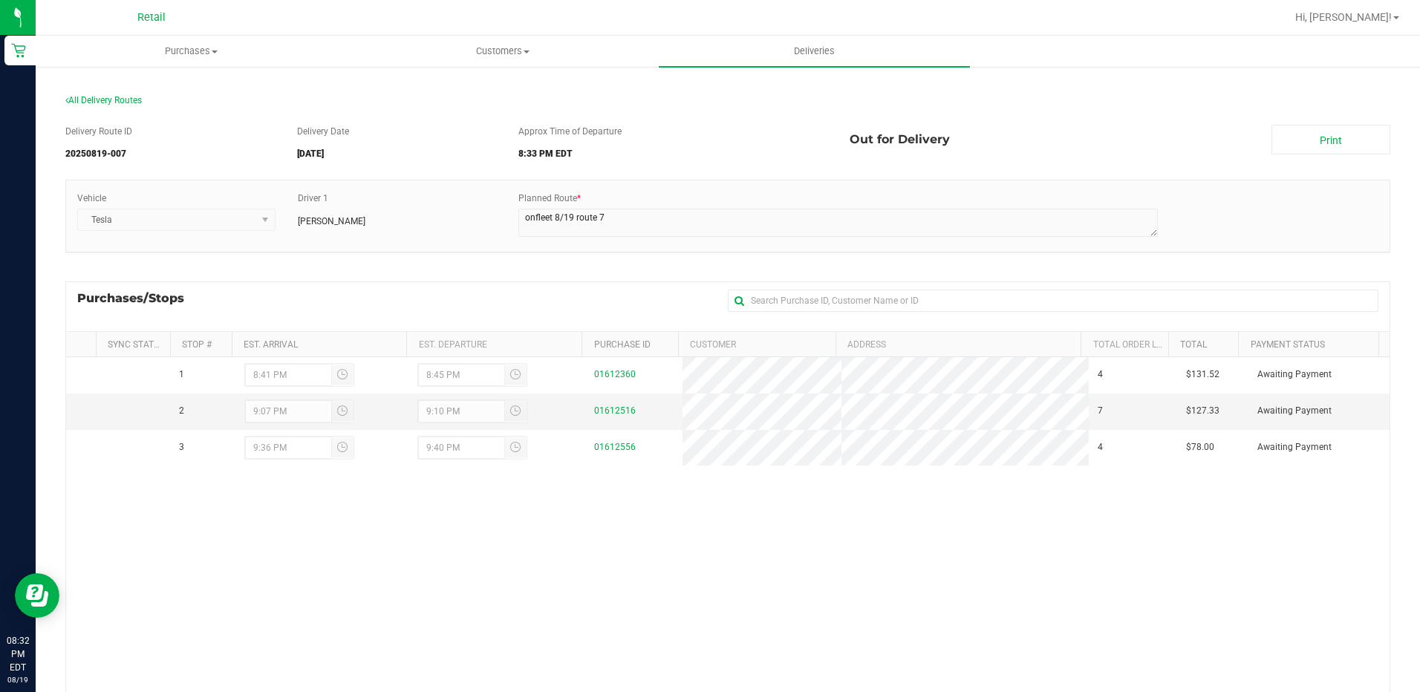
drag, startPoint x: 1311, startPoint y: 143, endPoint x: 1265, endPoint y: 166, distance: 51.2
click at [1311, 143] on link "Print" at bounding box center [1330, 140] width 119 height 30
